Goal: Task Accomplishment & Management: Use online tool/utility

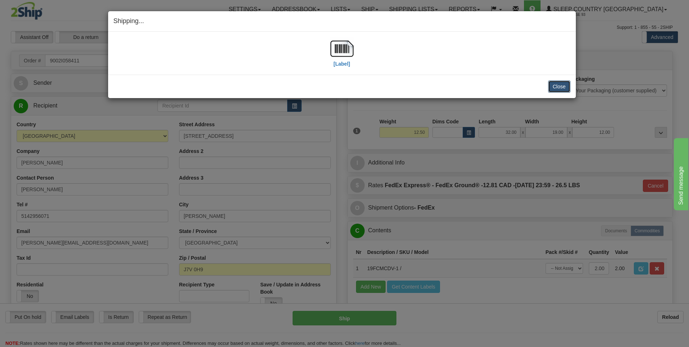
click at [558, 89] on button "Close" at bounding box center [559, 86] width 22 height 12
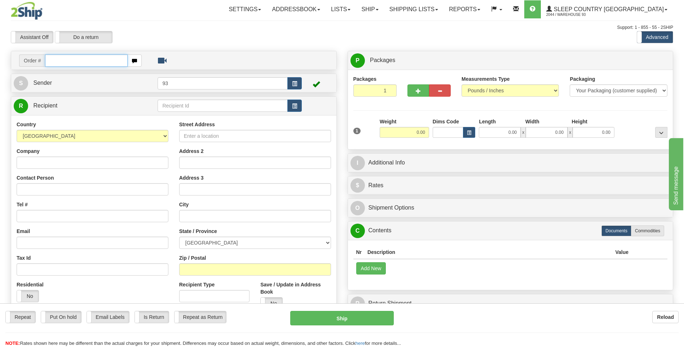
click at [50, 62] on input "text" at bounding box center [86, 60] width 82 height 12
type input "9002I058662"
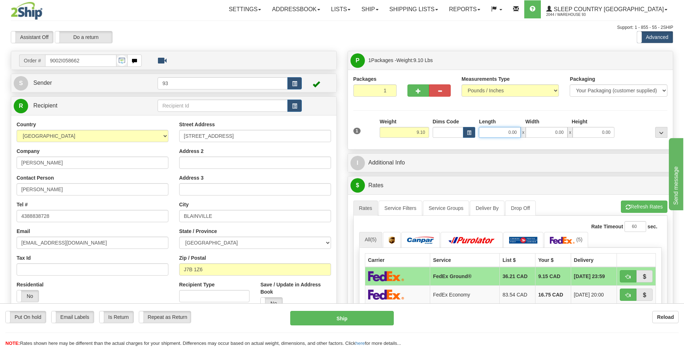
drag, startPoint x: 501, startPoint y: 136, endPoint x: 552, endPoint y: 137, distance: 50.9
click at [552, 138] on div "1 Weight 9.10 Dims Code 0.00" at bounding box center [511, 131] width 318 height 26
type input "28.00"
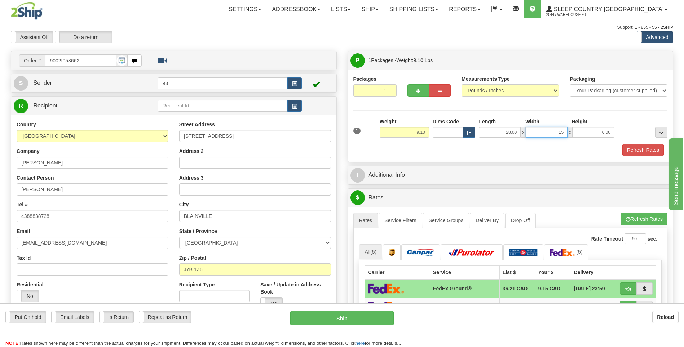
type input "15.00"
type input "1"
type input "9.00"
click at [640, 148] on button "Refresh Rates" at bounding box center [642, 150] width 41 height 12
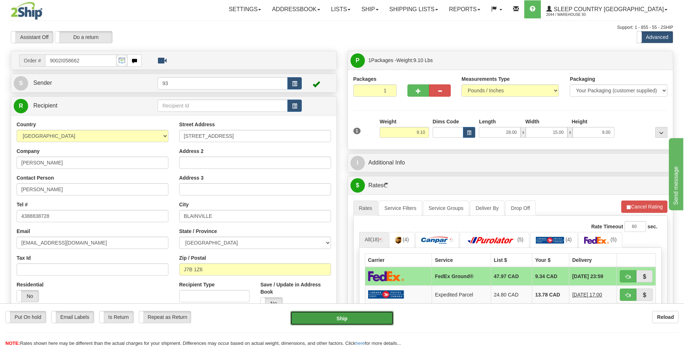
click at [350, 318] on button "Ship" at bounding box center [341, 318] width 103 height 14
type input "92"
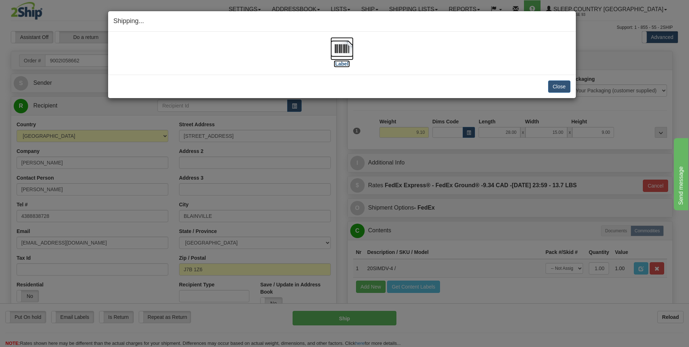
click at [341, 48] on img at bounding box center [342, 48] width 23 height 23
